Goal: Transaction & Acquisition: Book appointment/travel/reservation

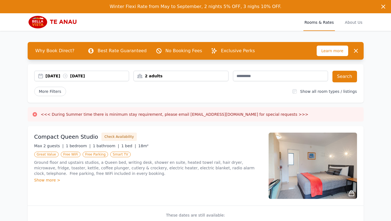
click at [95, 75] on div "11 Aug 2025 12 Aug 2025" at bounding box center [87, 76] width 83 height 6
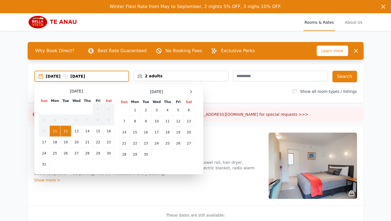
click at [185, 92] on div "September 2025" at bounding box center [157, 91] width 76 height 7
click at [187, 91] on div "September 2025" at bounding box center [157, 91] width 76 height 7
click at [192, 91] on icon at bounding box center [191, 91] width 4 height 4
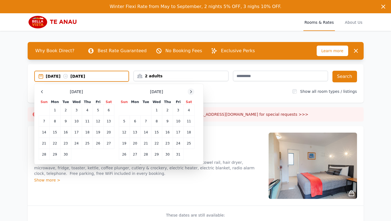
click at [192, 91] on icon at bounding box center [191, 91] width 4 height 4
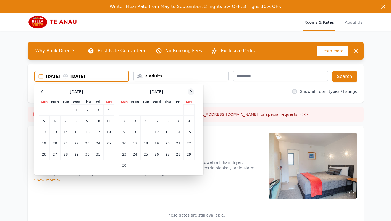
click at [192, 91] on icon at bounding box center [191, 91] width 4 height 4
click at [136, 153] on td "29" at bounding box center [134, 154] width 11 height 11
click at [156, 153] on td "31" at bounding box center [156, 154] width 11 height 11
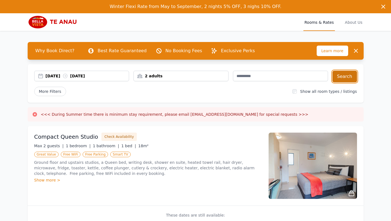
click at [338, 79] on button "Search" at bounding box center [344, 77] width 25 height 12
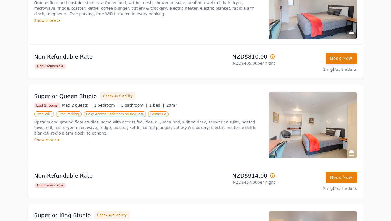
scroll to position [148, 0]
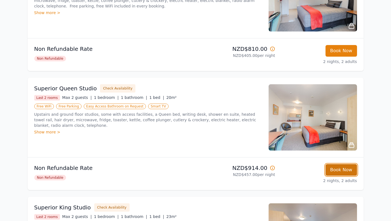
click at [344, 173] on button "Book Now" at bounding box center [340, 170] width 31 height 12
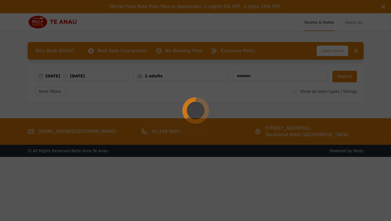
select select "**"
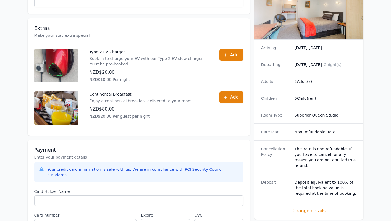
scroll to position [199, 0]
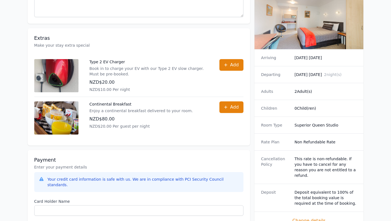
click at [298, 122] on dd "Superior Queen Studio" at bounding box center [325, 125] width 62 height 6
drag, startPoint x: 299, startPoint y: 120, endPoint x: 330, endPoint y: 120, distance: 31.2
click at [330, 122] on dd "Superior Queen Studio" at bounding box center [325, 125] width 62 height 6
copy dd "Superior Queen Studio"
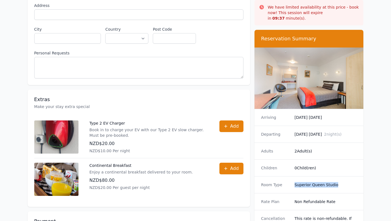
scroll to position [110, 0]
